Goal: Information Seeking & Learning: Learn about a topic

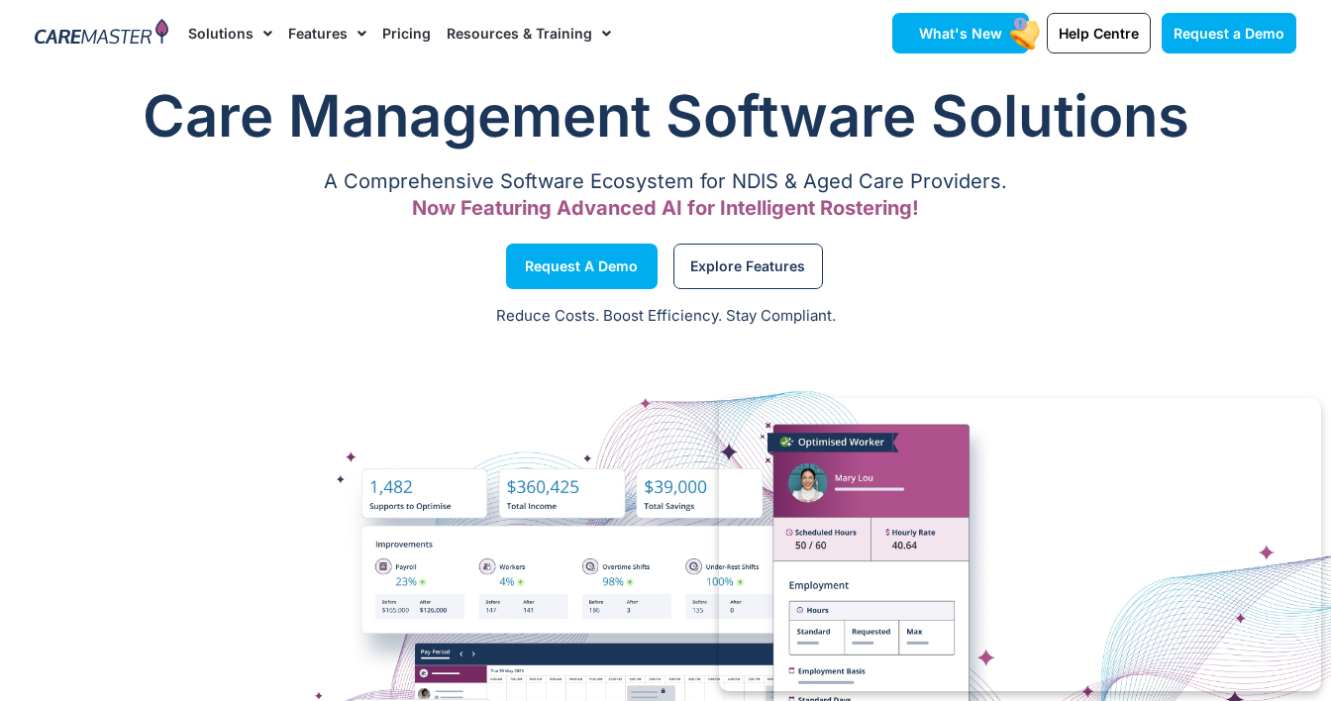
click at [938, 48] on link "What's New" at bounding box center [960, 33] width 137 height 41
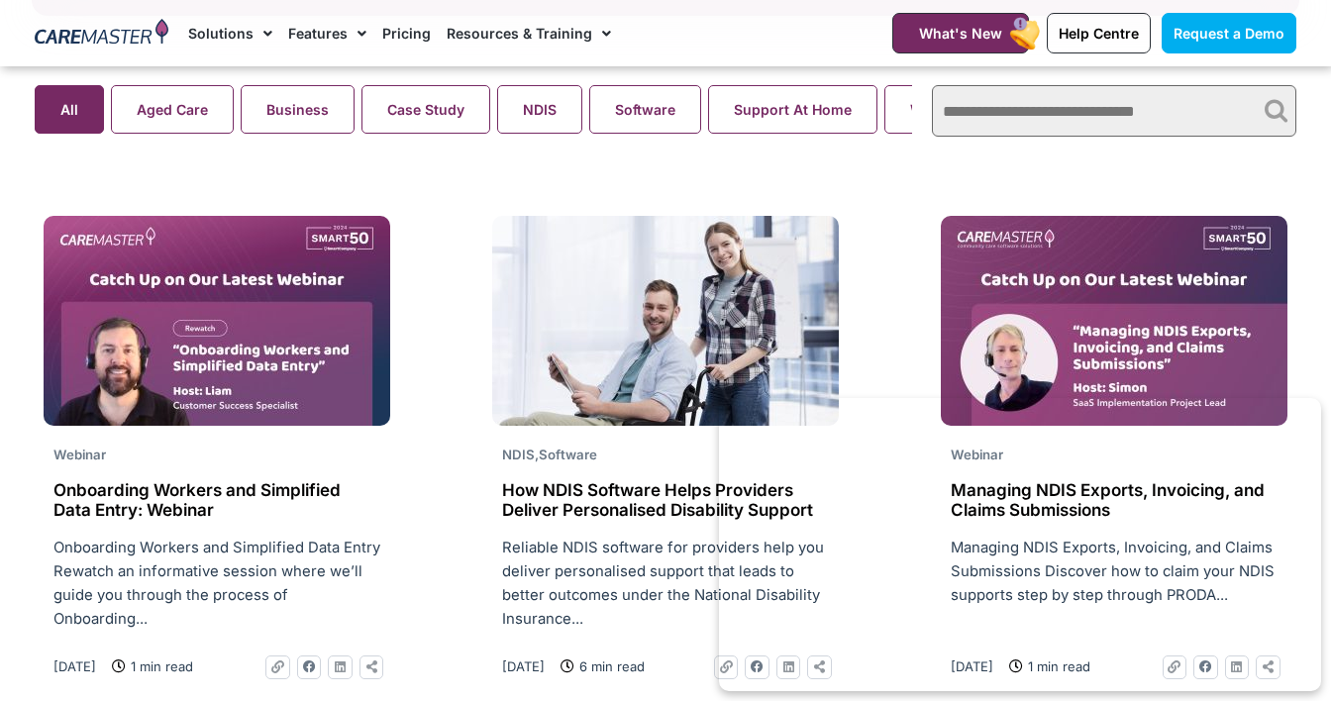
scroll to position [1399, 0]
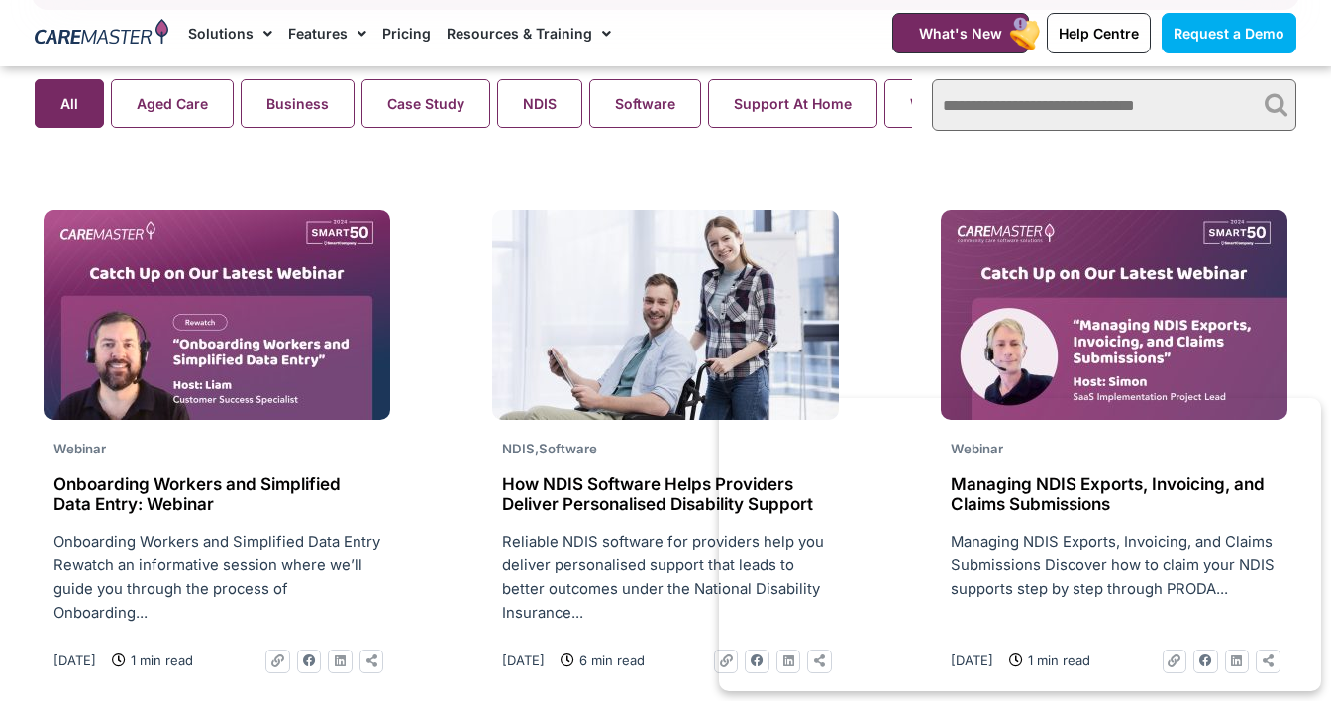
click at [295, 294] on img at bounding box center [217, 315] width 346 height 210
